Goal: Task Accomplishment & Management: Use online tool/utility

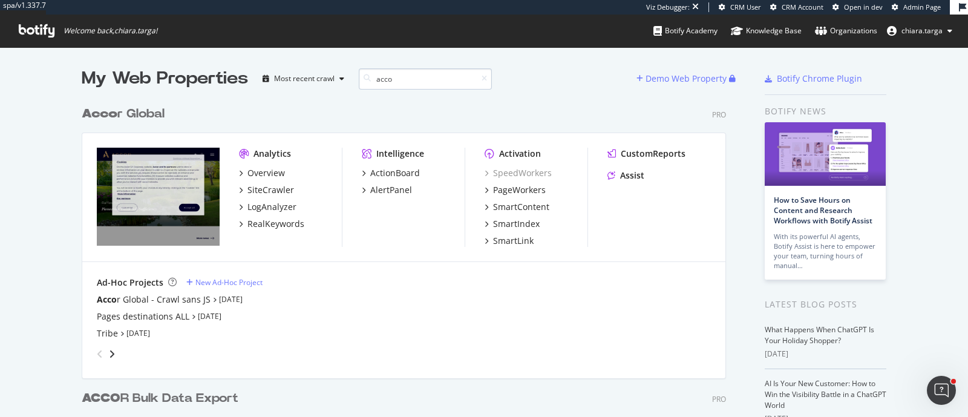
scroll to position [484, 642]
type input "acco"
click at [477, 192] on div "PageWorkers" at bounding box center [519, 190] width 53 height 12
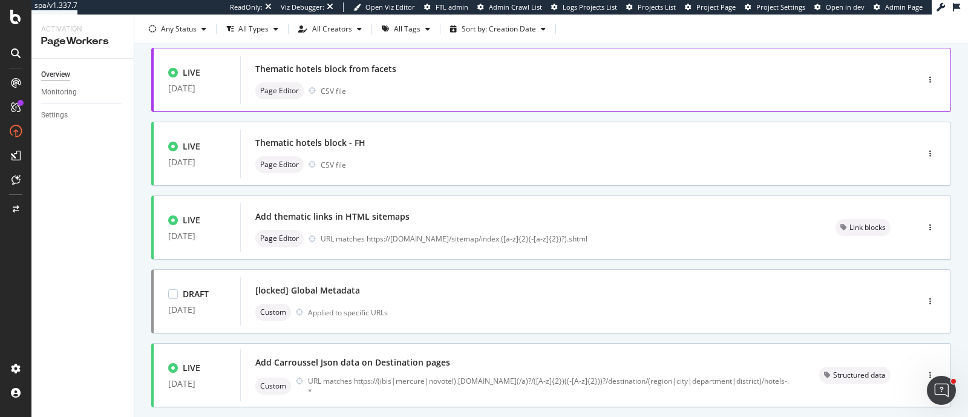
scroll to position [300, 0]
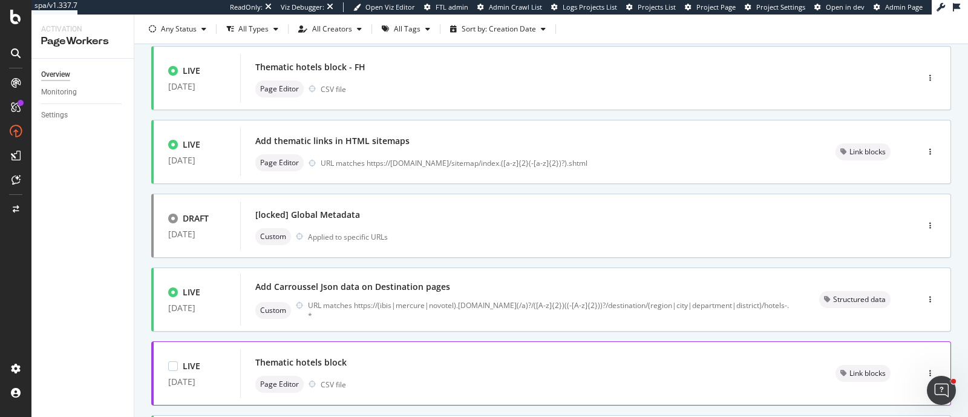
click at [417, 197] on div "Thematic hotels block Page Editor CSV file" at bounding box center [530, 373] width 551 height 39
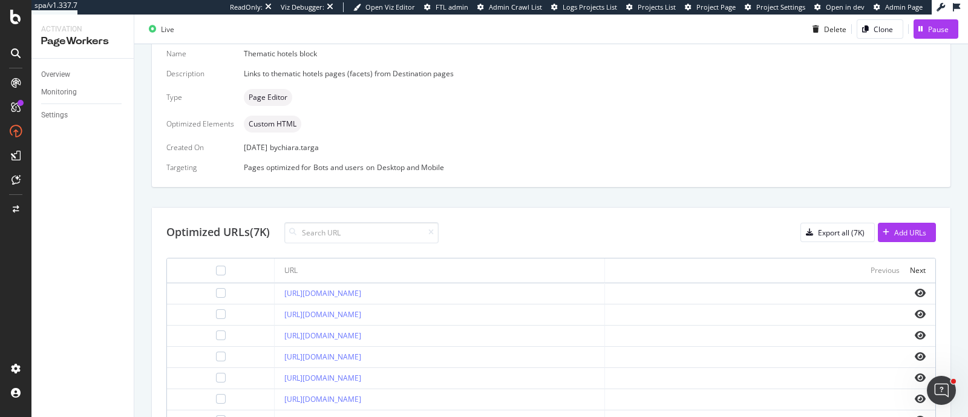
scroll to position [60, 0]
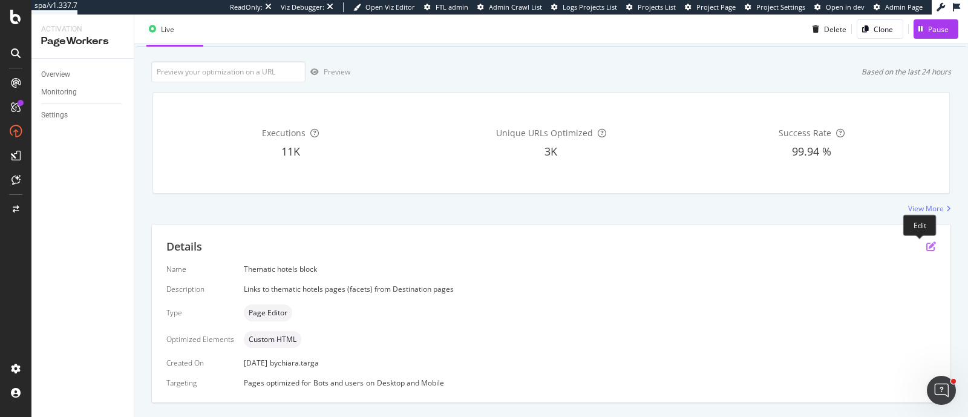
click at [477, 197] on icon "pen-to-square" at bounding box center [931, 246] width 10 height 10
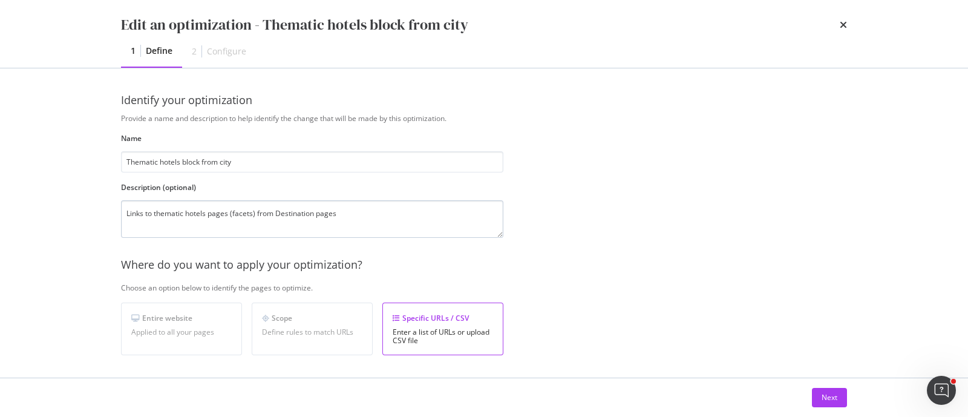
type input "Thematic hotels block from city"
click at [379, 197] on textarea "Links to thematic hotels pages (facets) from Destination pages" at bounding box center [312, 219] width 382 height 38
click at [316, 197] on textarea "Links to thematic hotels pages (facets) from Destination pages" at bounding box center [312, 219] width 382 height 38
type textarea "Links to thematic hotels pages (facets) from Destination City pages"
click at [242, 161] on input "Thematic hotels block from city" at bounding box center [312, 161] width 382 height 21
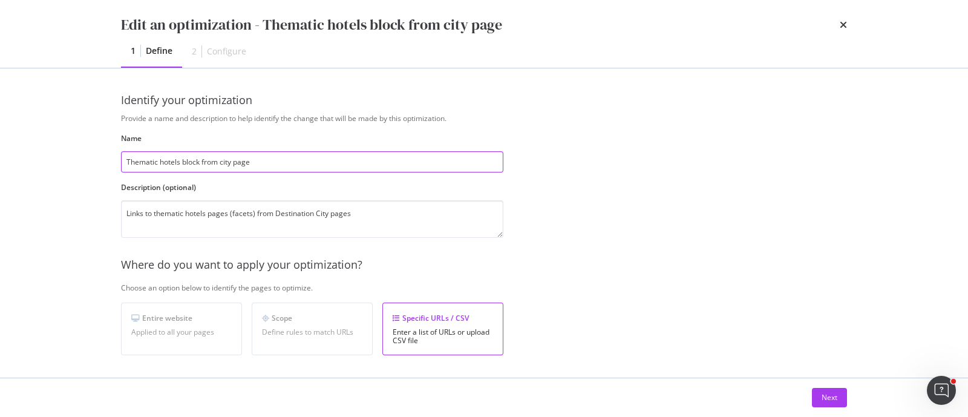
type input "Thematic hotels block from city pages"
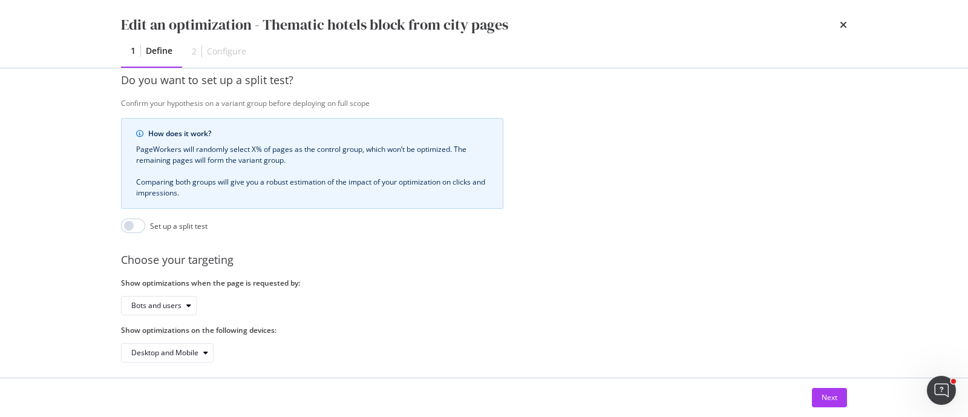
scroll to position [321, 0]
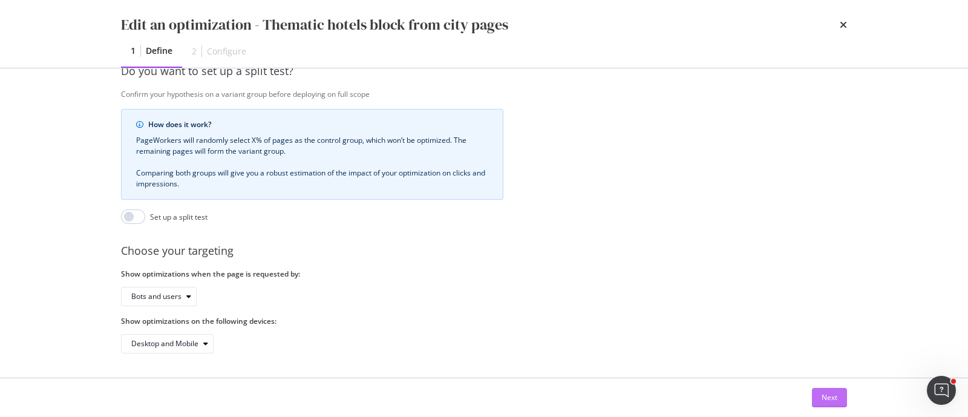
click at [477, 197] on div "Next" at bounding box center [829, 397] width 16 height 10
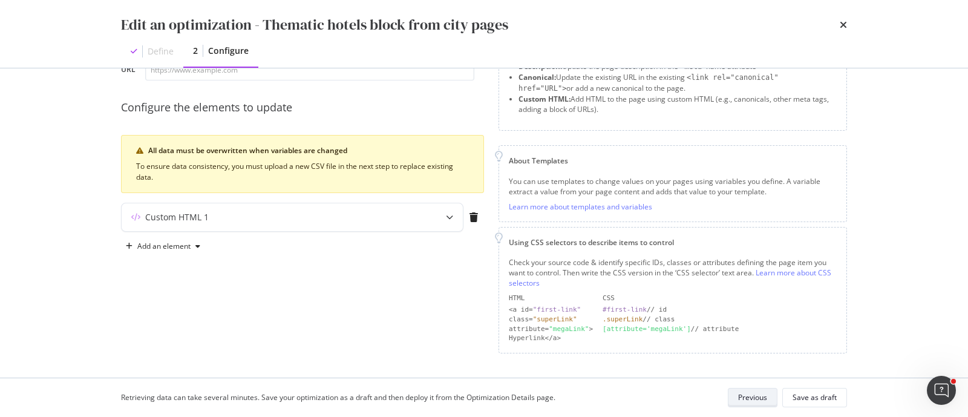
scroll to position [82, 0]
click at [451, 197] on div "modal" at bounding box center [449, 219] width 27 height 28
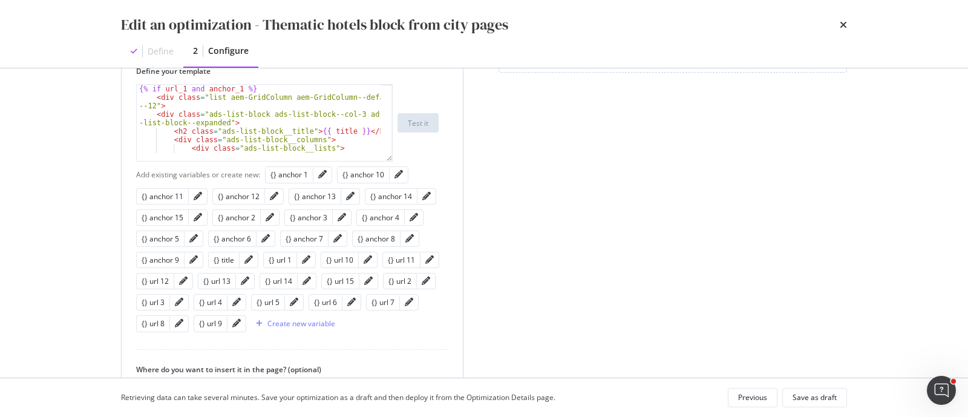
scroll to position [385, 0]
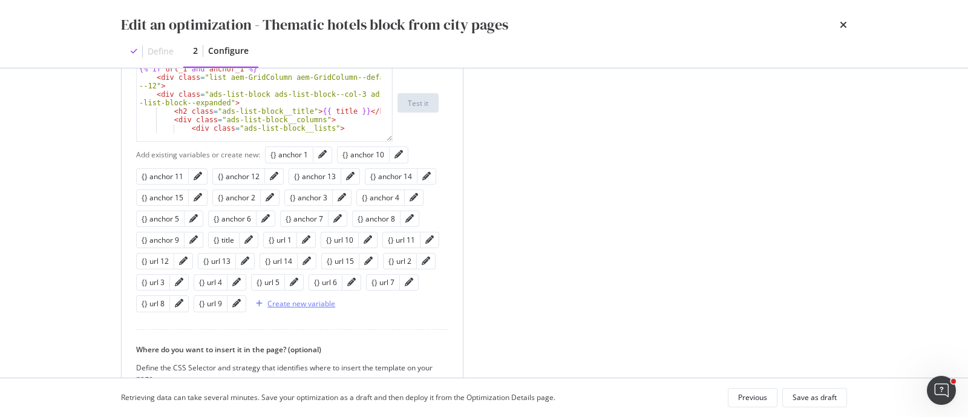
click at [283, 197] on div "Create new variable" at bounding box center [301, 303] width 68 height 10
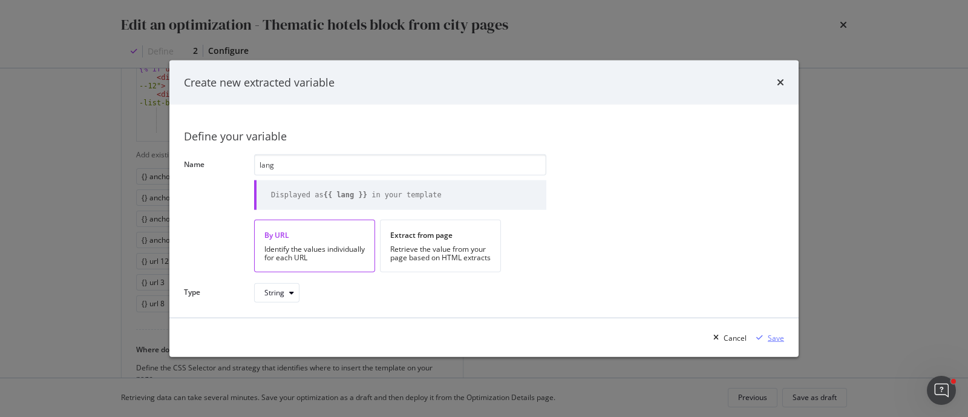
type input "lang"
click at [477, 197] on div "Save" at bounding box center [776, 337] width 16 height 10
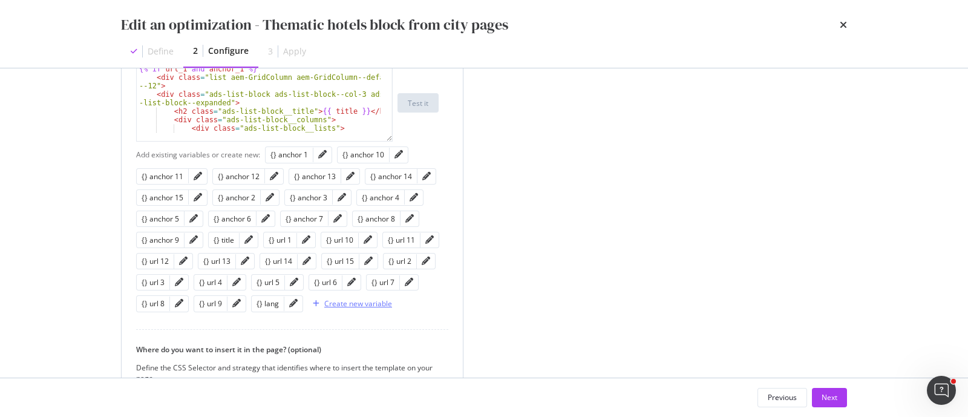
click at [353, 197] on div "Create new variable" at bounding box center [358, 303] width 68 height 10
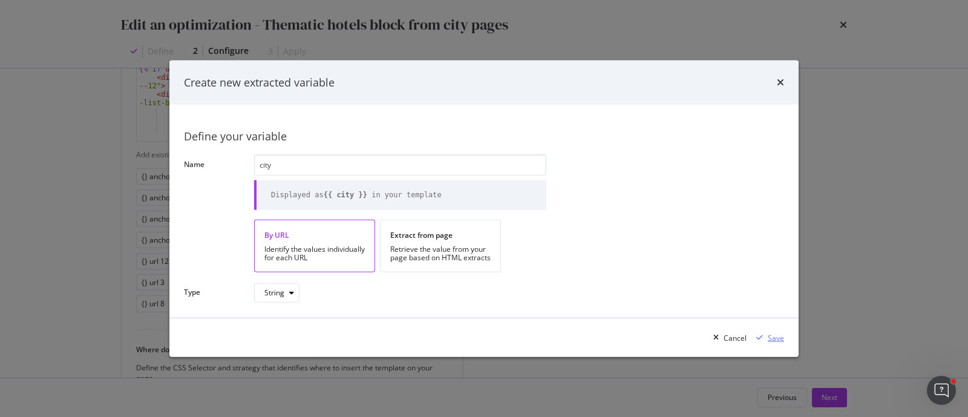
type input "city"
click at [477, 197] on div "Save" at bounding box center [767, 337] width 33 height 18
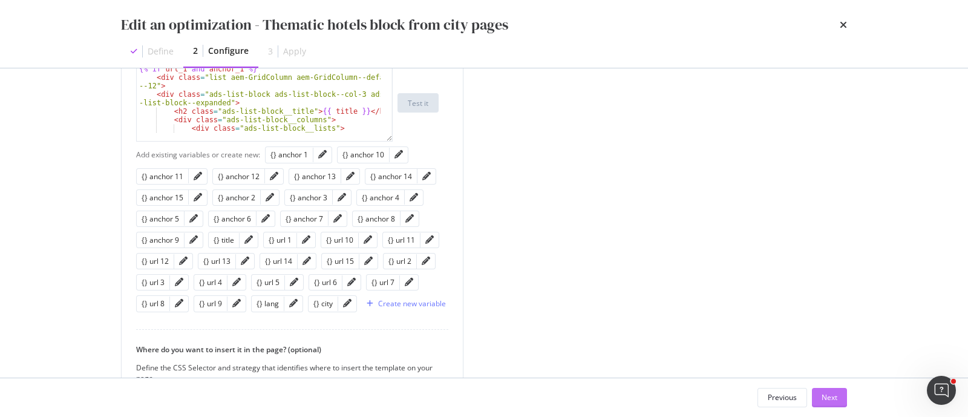
click at [477, 197] on div "Next" at bounding box center [829, 397] width 16 height 10
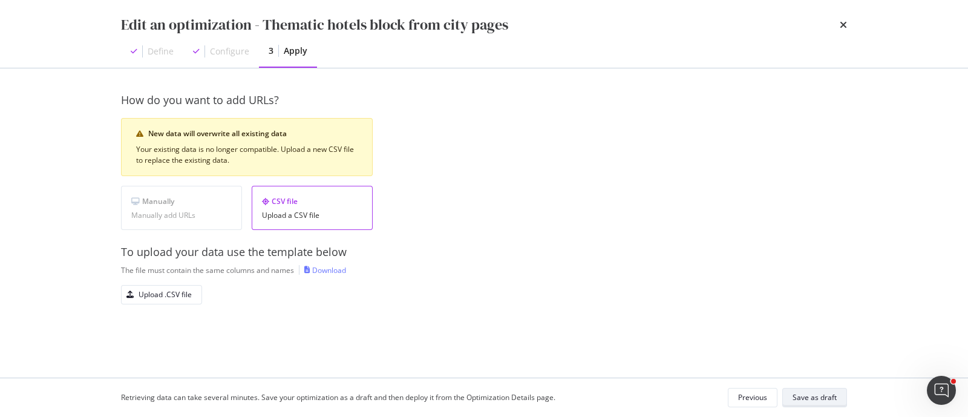
scroll to position [0, 0]
click at [330, 197] on div "Download" at bounding box center [329, 270] width 34 height 10
click at [158, 197] on div "Upload .CSV file" at bounding box center [165, 294] width 53 height 10
click at [477, 197] on div "Save as draft" at bounding box center [814, 397] width 44 height 17
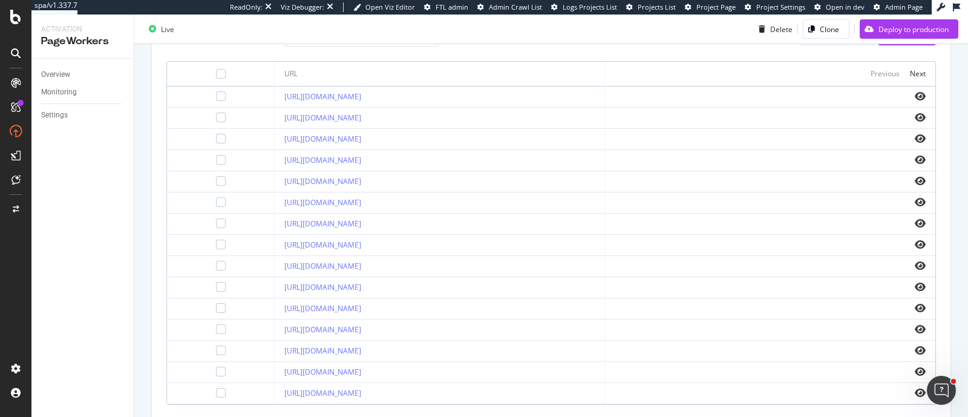
scroll to position [590, 0]
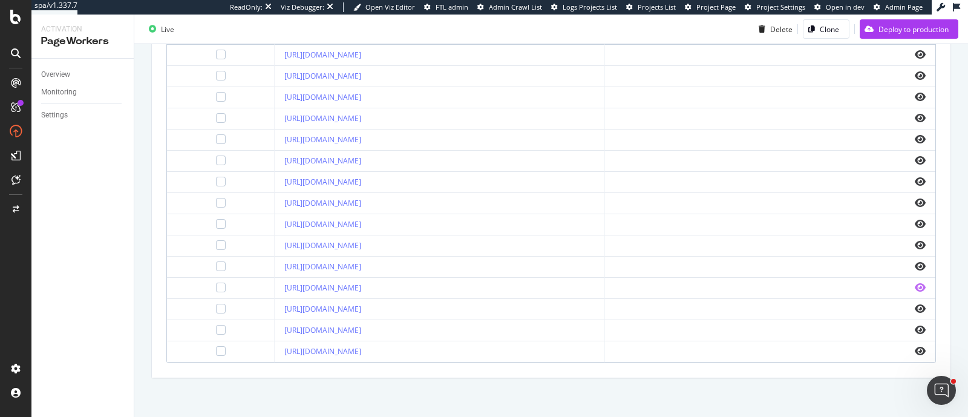
click at [477, 197] on icon "eye" at bounding box center [920, 287] width 11 height 10
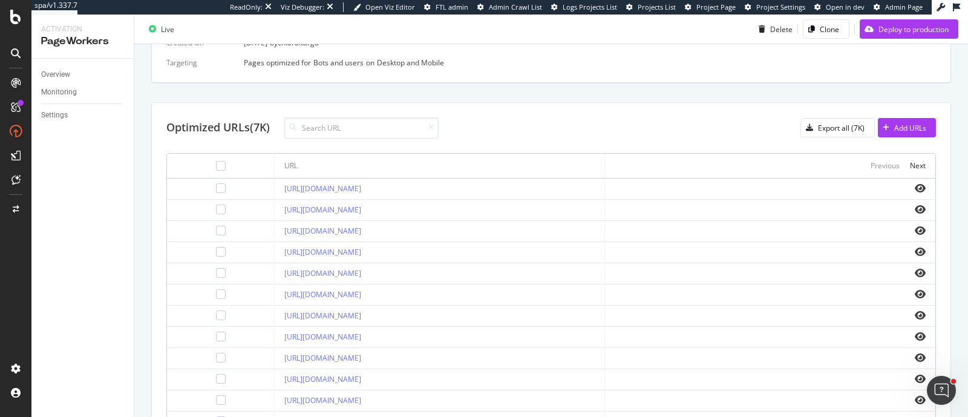
scroll to position [363, 0]
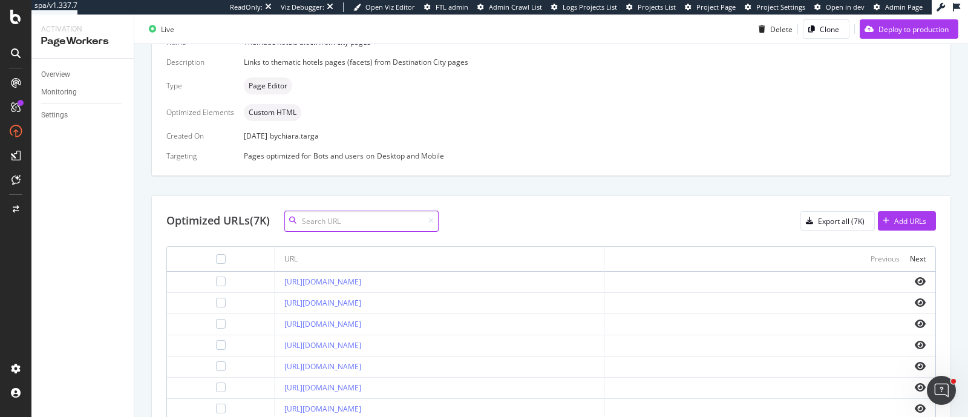
click at [386, 197] on input at bounding box center [361, 220] width 154 height 21
click at [292, 197] on icon at bounding box center [292, 220] width 7 height 7
click at [361, 197] on input "fr" at bounding box center [361, 220] width 154 height 21
type input "fr/"
click at [477, 197] on icon "eye" at bounding box center [920, 366] width 11 height 10
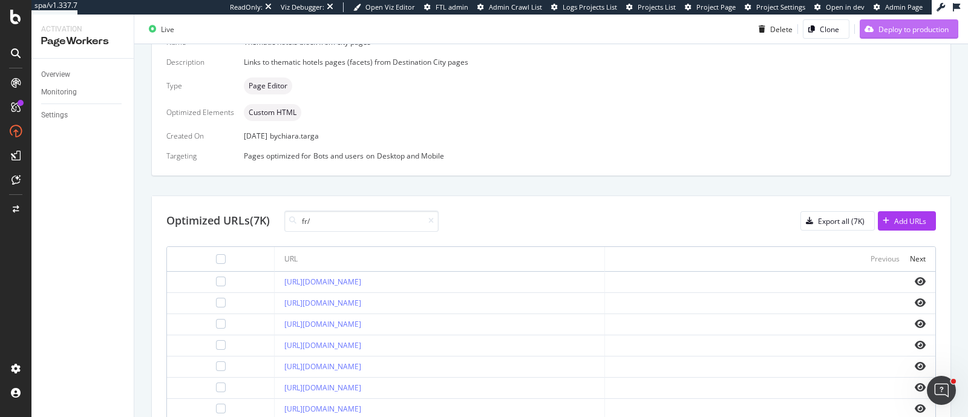
click at [477, 31] on div "Deploy to production" at bounding box center [913, 29] width 70 height 10
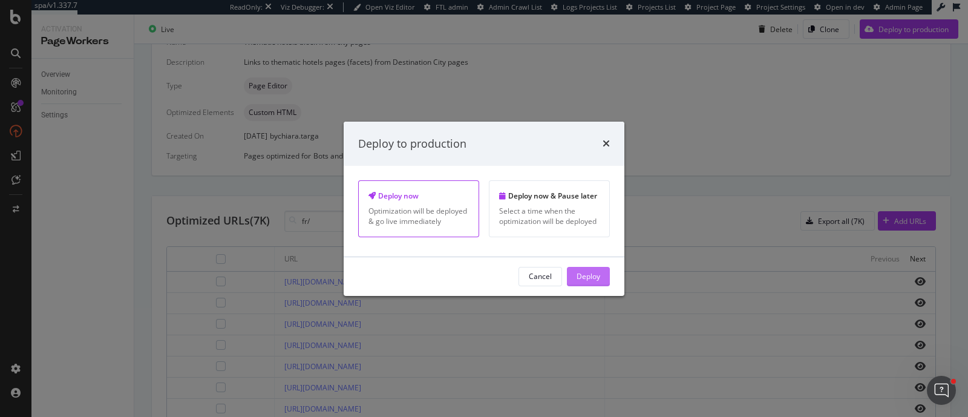
click at [477, 197] on div "Deploy" at bounding box center [588, 276] width 24 height 10
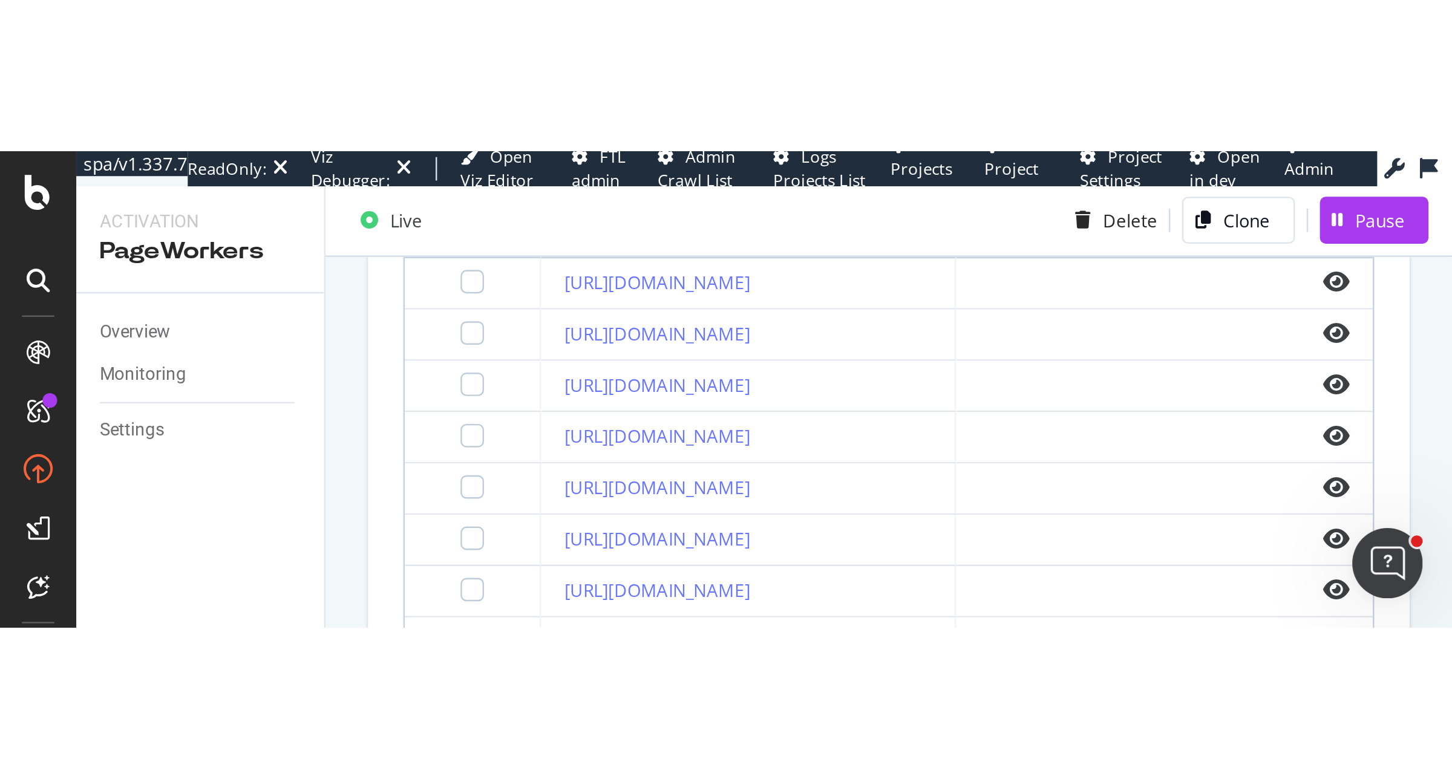
scroll to position [158, 0]
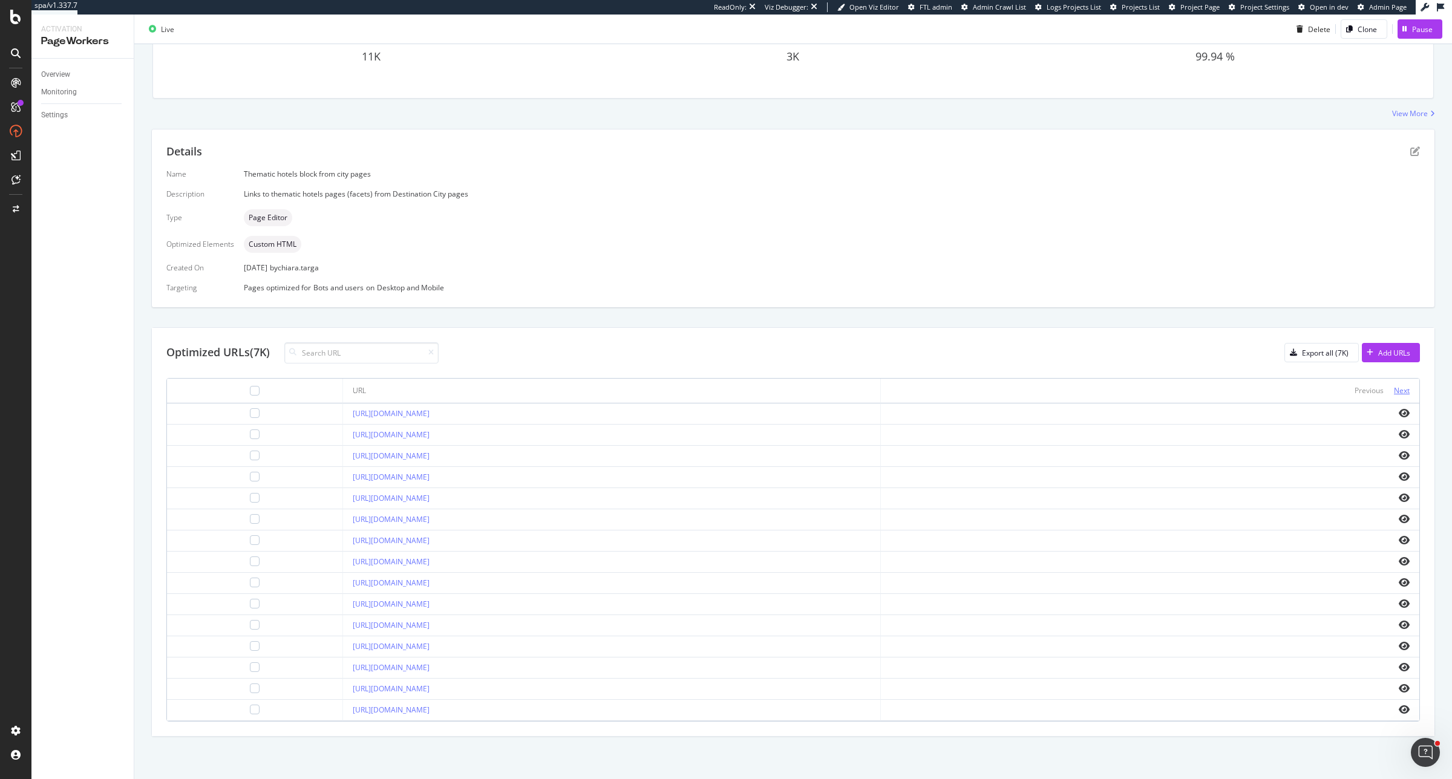
click at [477, 197] on div "Next" at bounding box center [1402, 390] width 16 height 10
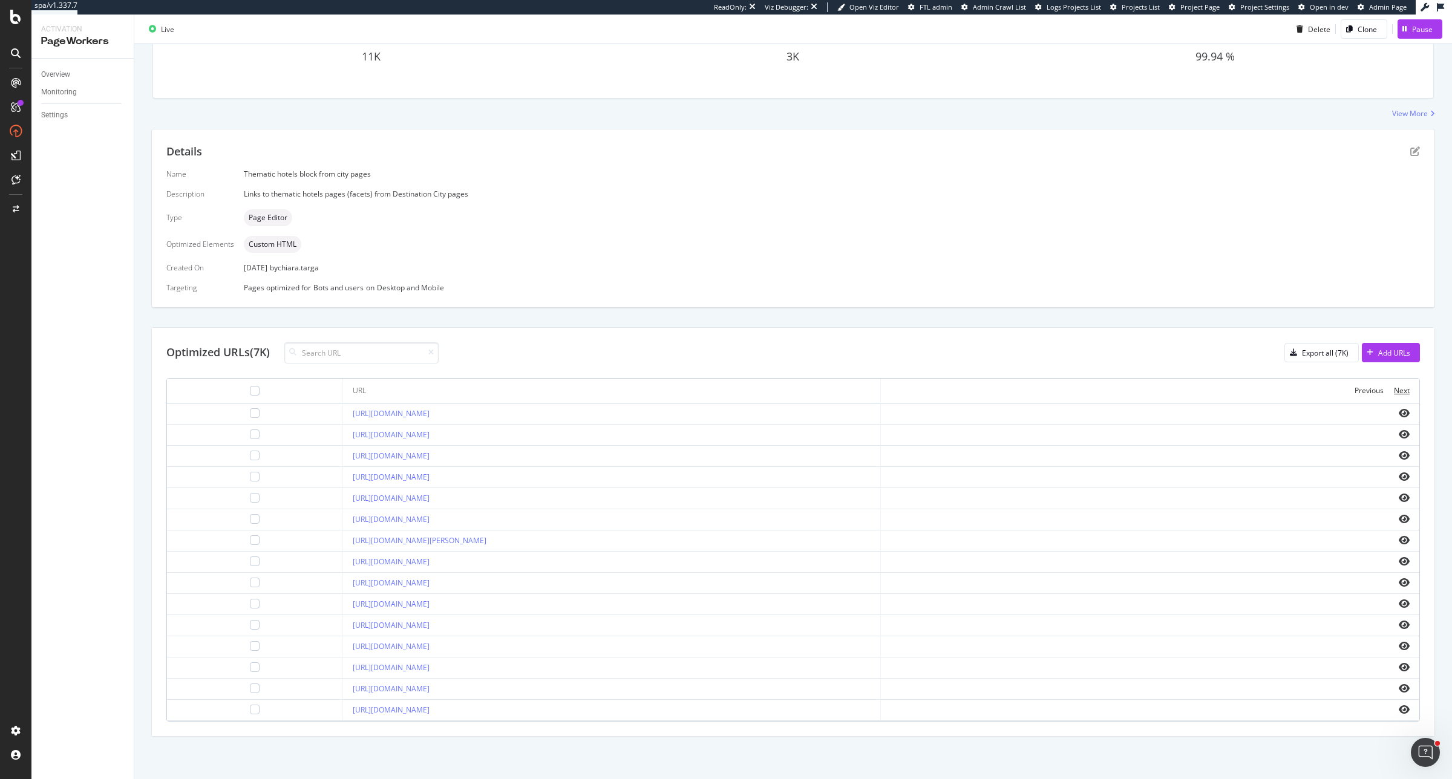
click at [477, 197] on div "Next" at bounding box center [1402, 390] width 16 height 10
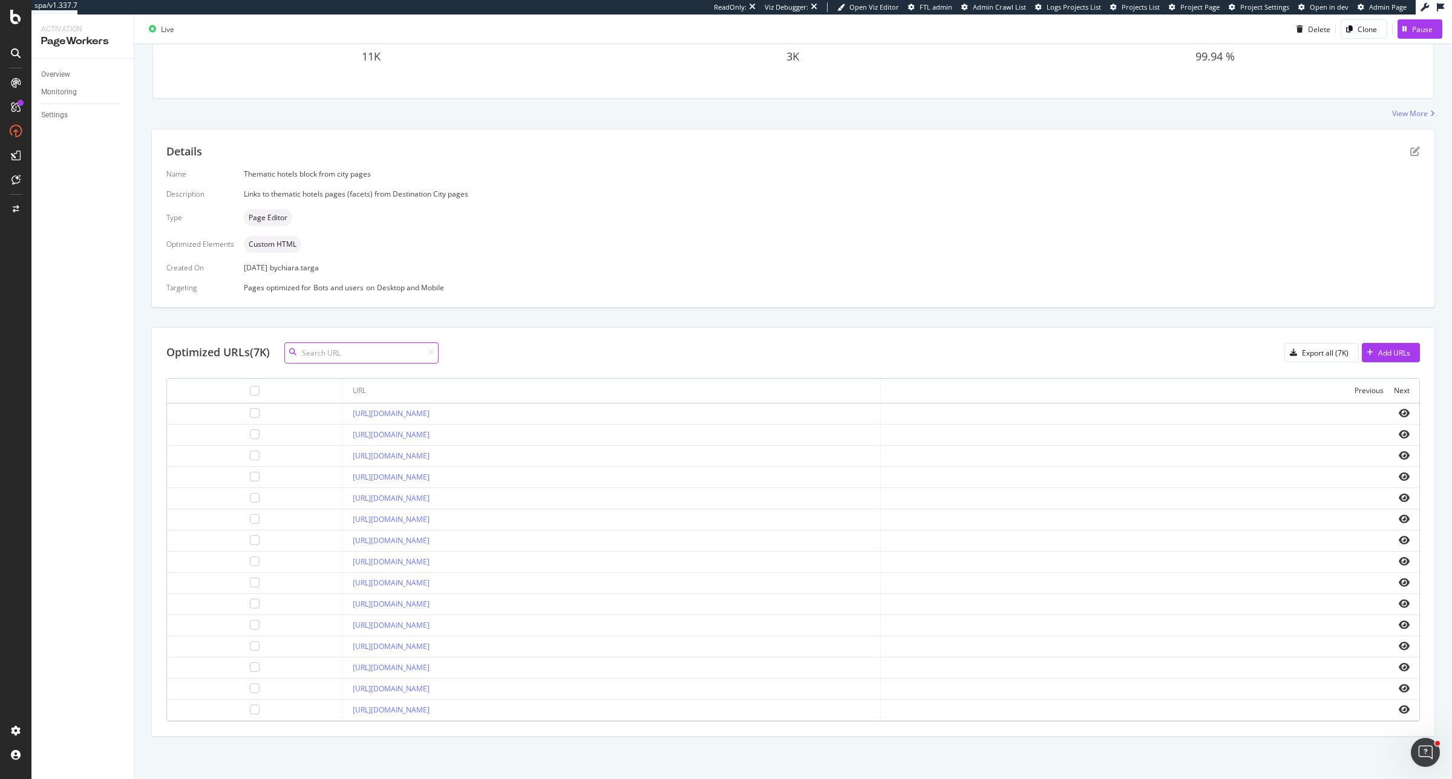
click at [349, 197] on input at bounding box center [361, 352] width 154 height 21
type input "/fr/"
click at [477, 197] on icon "eye" at bounding box center [1403, 604] width 11 height 10
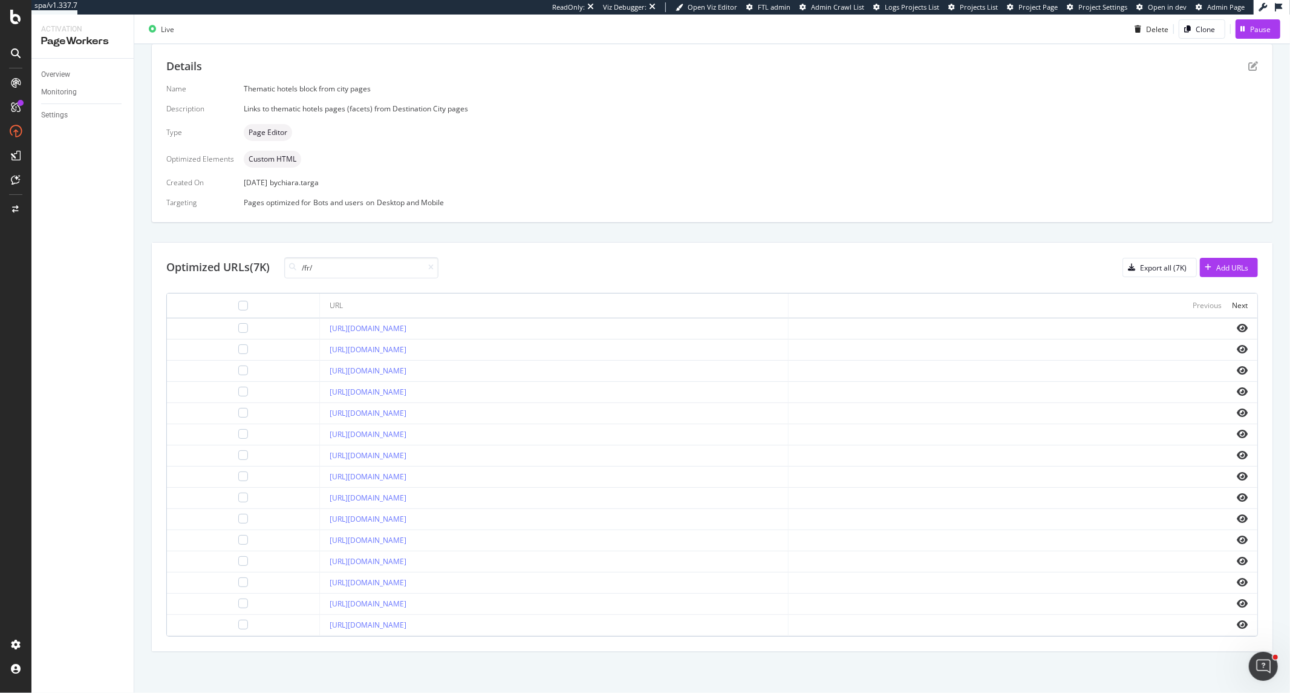
scroll to position [242, 0]
